Goal: Navigation & Orientation: Find specific page/section

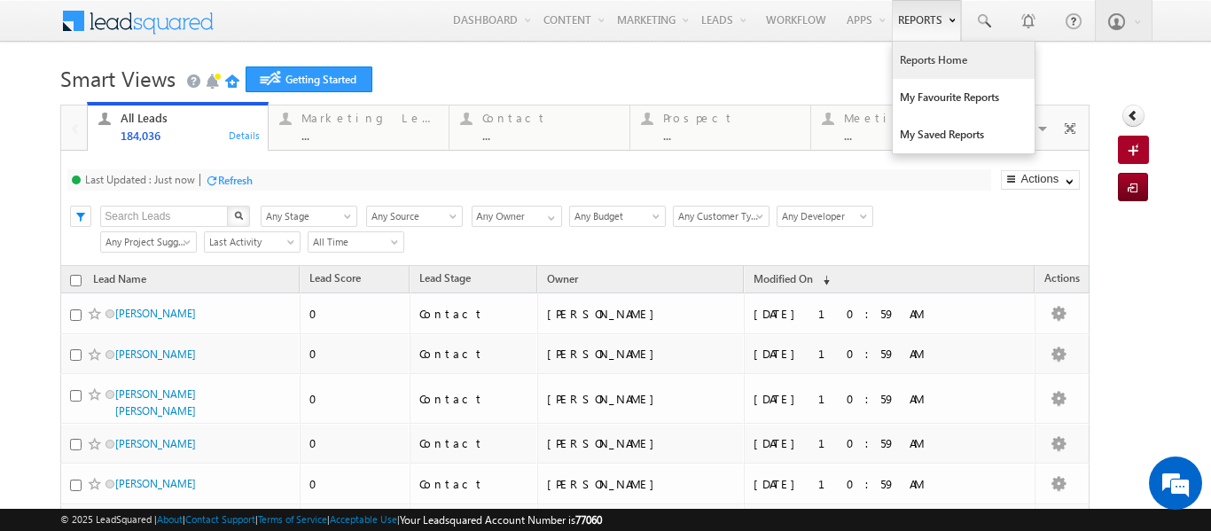
click at [903, 59] on link "Reports Home" at bounding box center [964, 60] width 142 height 37
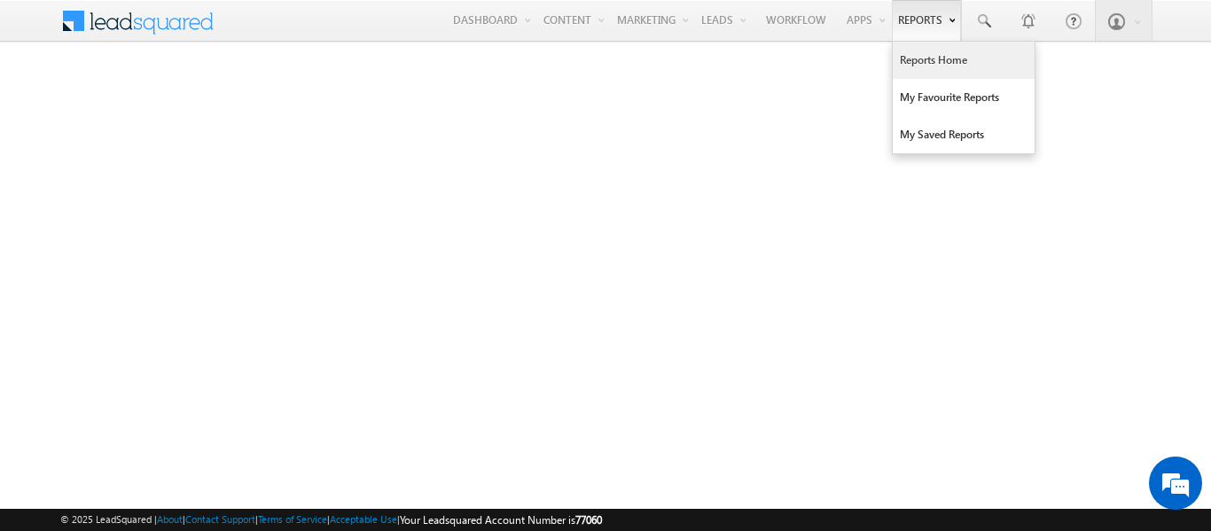
click at [916, 57] on link "Reports Home" at bounding box center [964, 60] width 142 height 37
click at [919, 60] on link "Reports Home" at bounding box center [964, 60] width 142 height 37
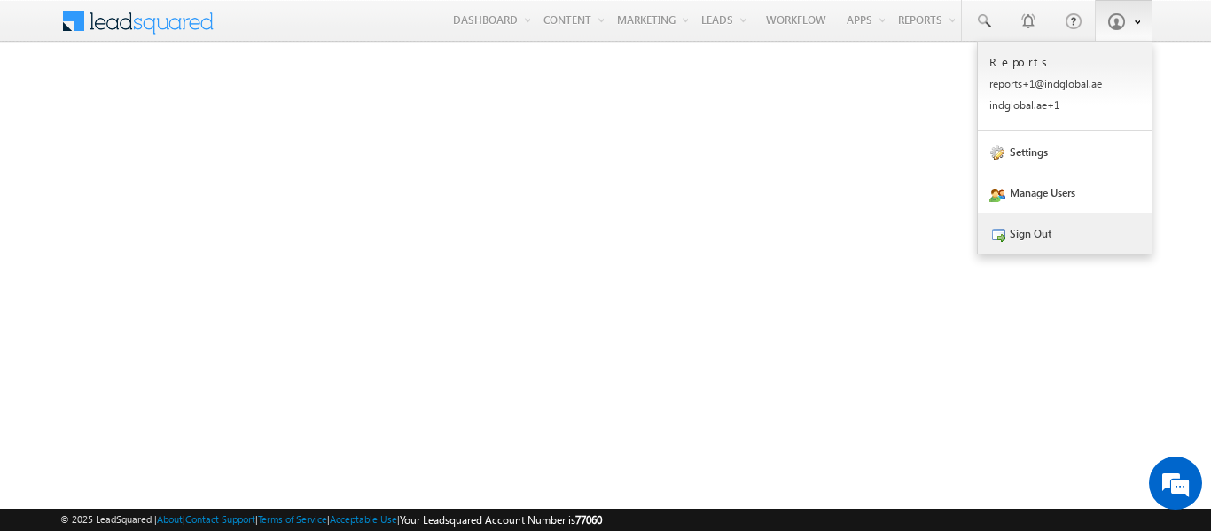
click at [1037, 239] on link "Sign Out" at bounding box center [1065, 233] width 174 height 41
